Goal: Navigation & Orientation: Find specific page/section

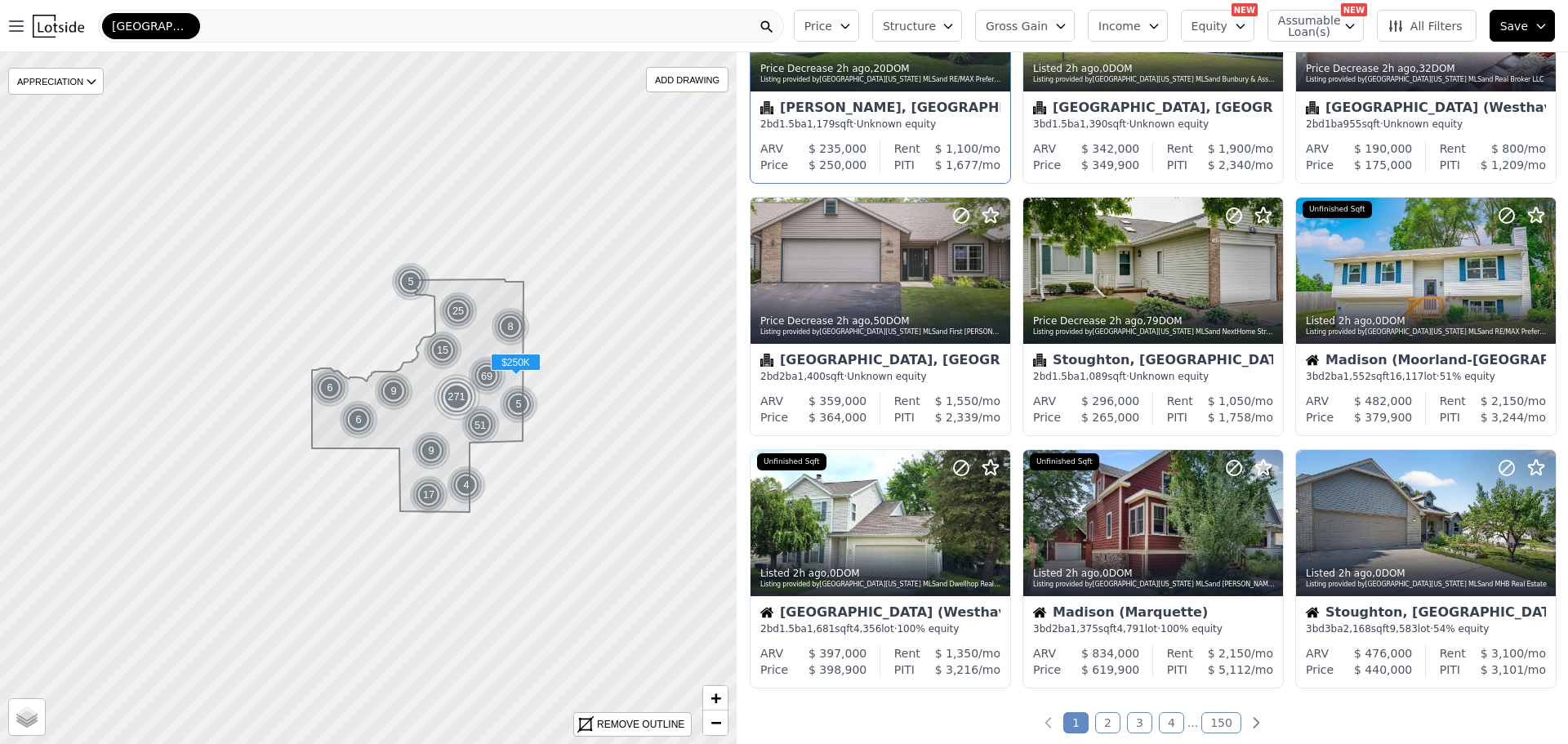
scroll to position [408, 0]
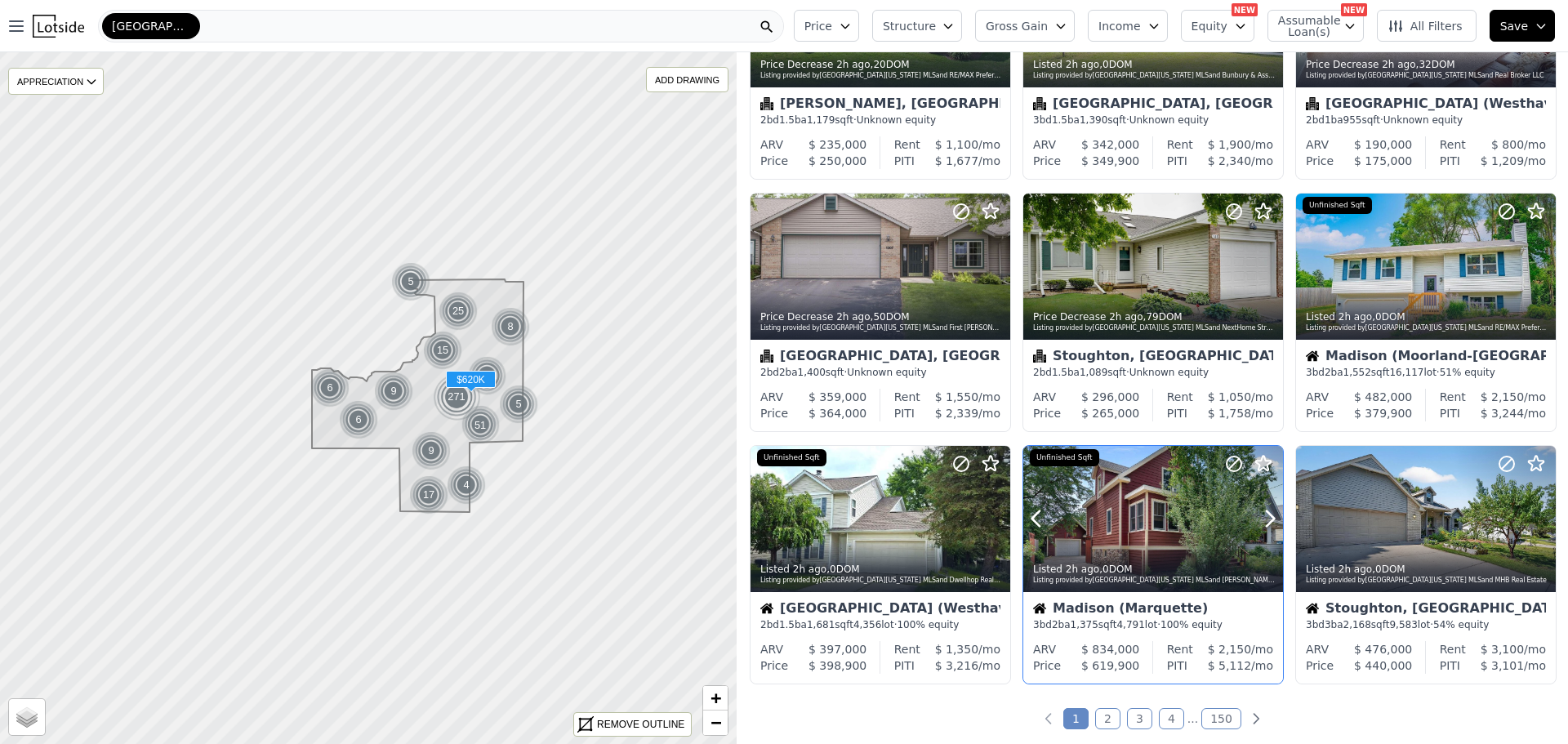
click at [1112, 503] on div at bounding box center [1153, 519] width 259 height 147
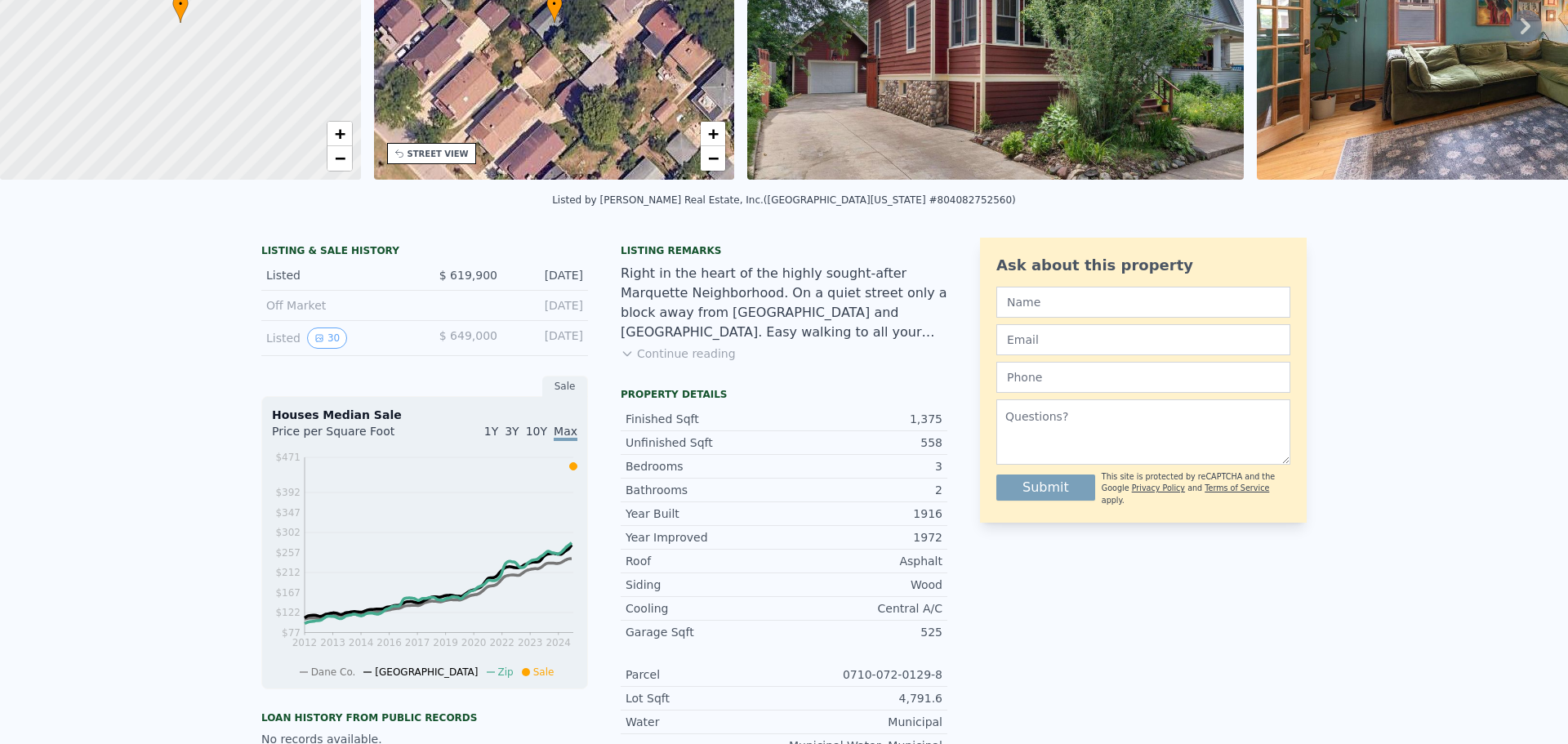
scroll to position [6, 0]
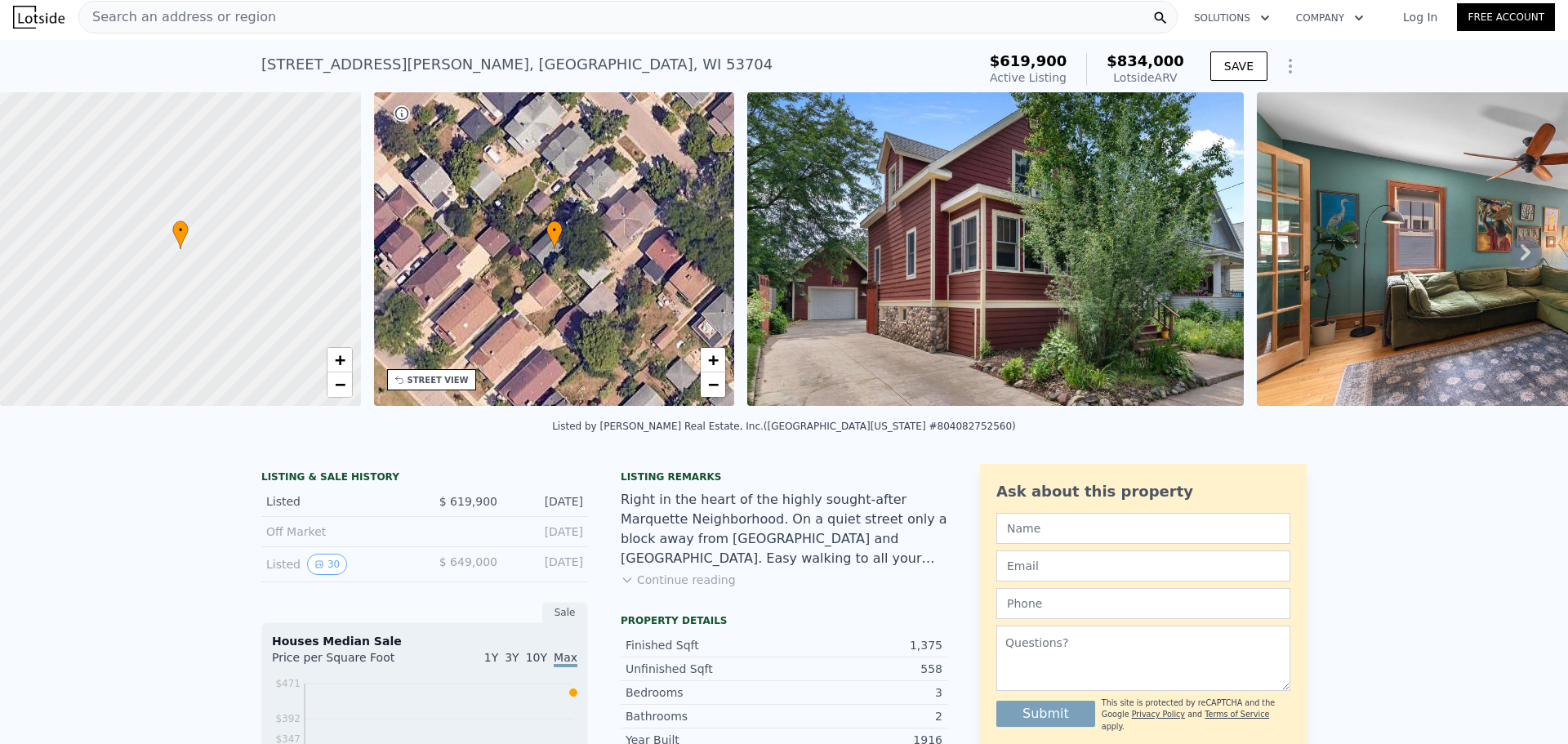
click at [883, 293] on img at bounding box center [995, 249] width 497 height 313
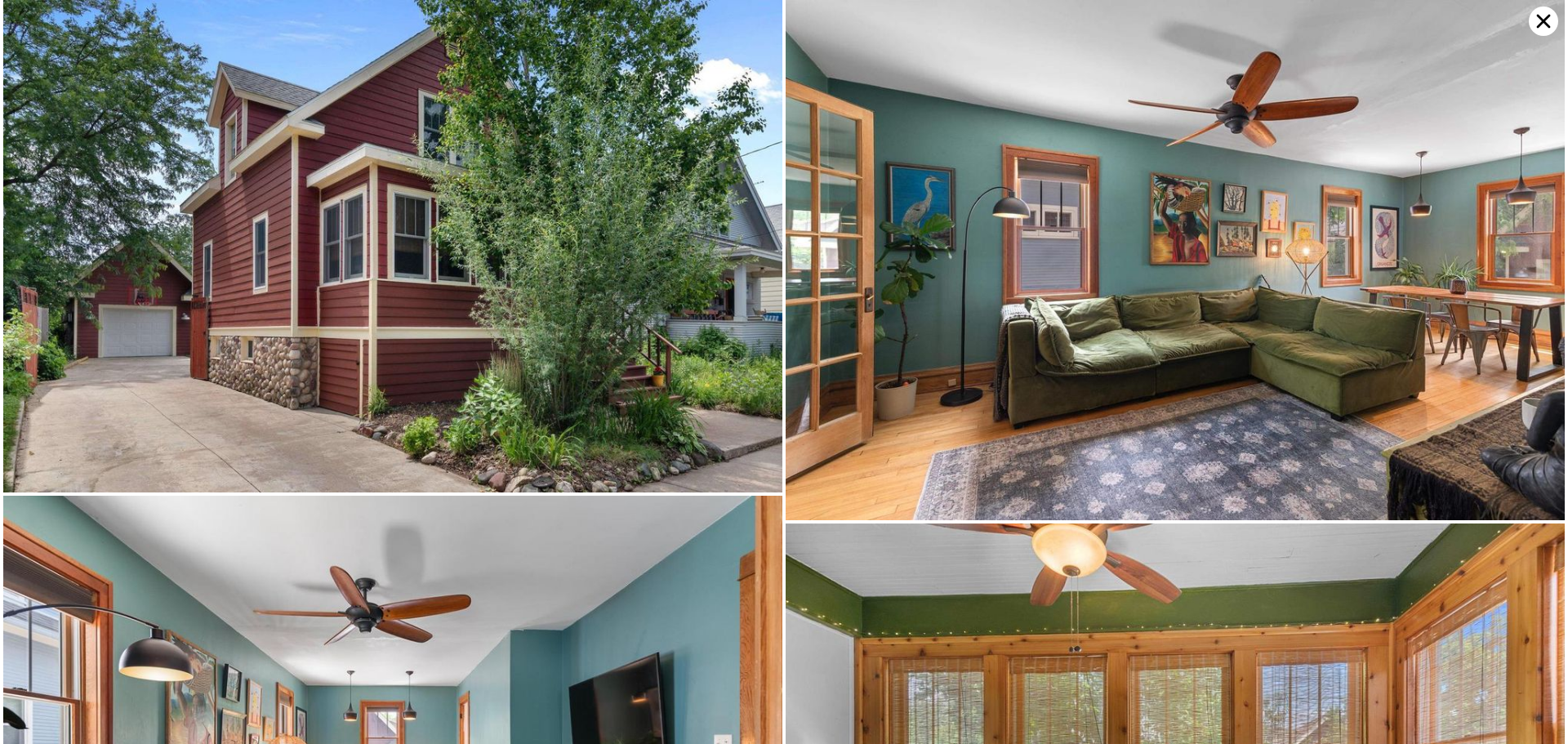
click at [589, 288] on img at bounding box center [392, 246] width 779 height 493
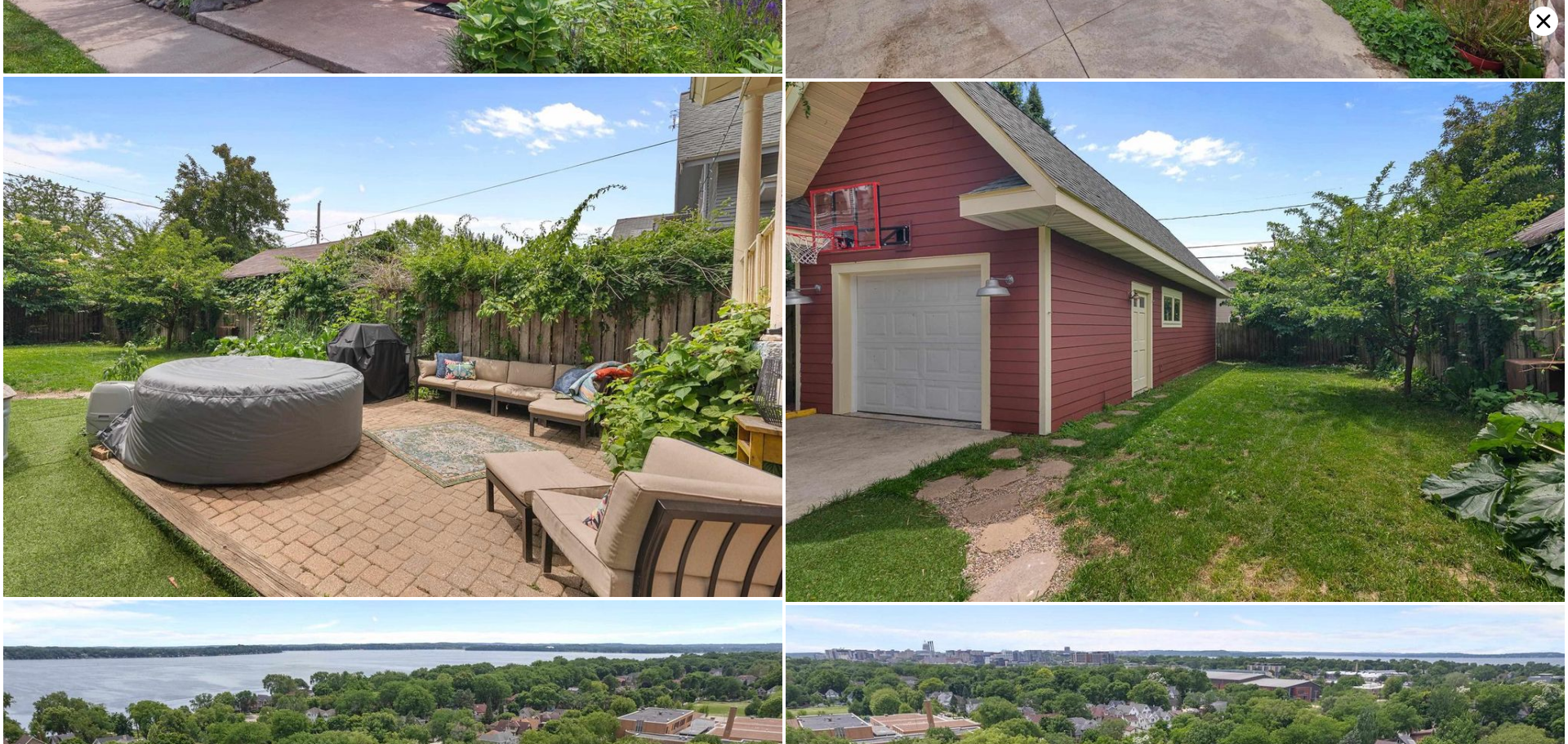
scroll to position [6749, 0]
